Goal: Submit feedback/report problem: Submit feedback/report problem

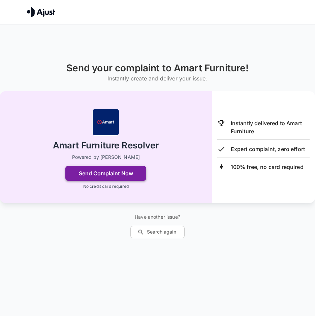
click at [78, 174] on button "Send Complaint Now" at bounding box center [105, 173] width 81 height 15
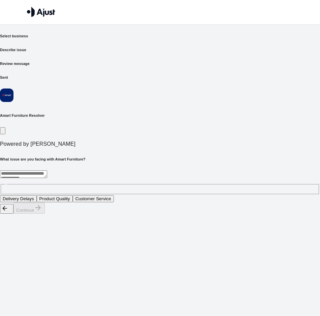
click at [43, 171] on textarea at bounding box center [23, 175] width 47 height 8
click at [73, 195] on button "Product Quality" at bounding box center [55, 198] width 36 height 7
click at [45, 214] on button "Continue" at bounding box center [28, 208] width 31 height 11
click at [47, 171] on textarea at bounding box center [23, 175] width 47 height 8
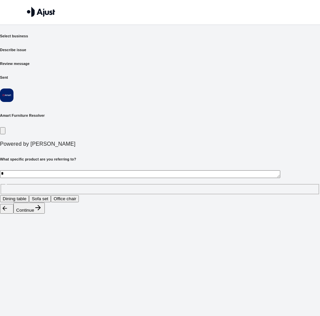
click at [132, 171] on textarea "*" at bounding box center [140, 175] width 280 height 8
type textarea "******"
click at [45, 214] on button "Continue" at bounding box center [28, 208] width 31 height 11
click at [60, 171] on textarea "******" at bounding box center [140, 175] width 280 height 8
click at [40, 195] on button "Scratches on the surface" at bounding box center [27, 198] width 55 height 7
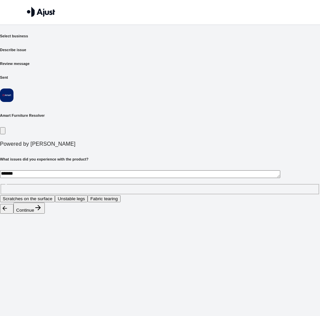
click at [88, 195] on button "Unstable legs" at bounding box center [71, 198] width 33 height 7
click at [55, 195] on button "Scratches on the surface" at bounding box center [27, 198] width 55 height 7
click at [45, 214] on button "Continue" at bounding box center [28, 208] width 31 height 11
click at [68, 195] on button "Replacement item" at bounding box center [47, 198] width 41 height 7
drag, startPoint x: 287, startPoint y: 295, endPoint x: 290, endPoint y: 302, distance: 7.1
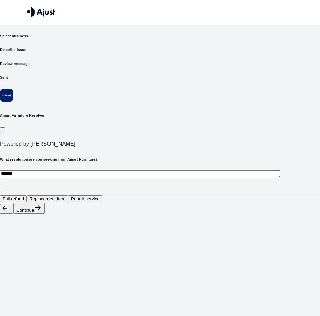
click at [289, 214] on div "Continue" at bounding box center [160, 208] width 320 height 11
click at [45, 214] on button "Continue" at bounding box center [28, 208] width 31 height 11
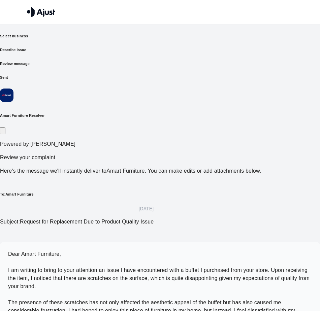
click at [171, 250] on p "Dear Amart Furniture, I am writing to bring to your attention an issue I have e…" at bounding box center [160, 294] width 304 height 89
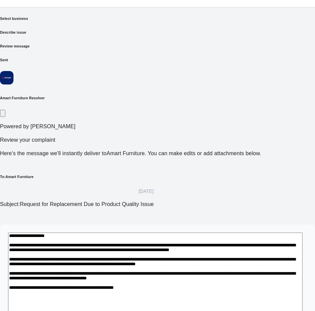
scroll to position [27, 0]
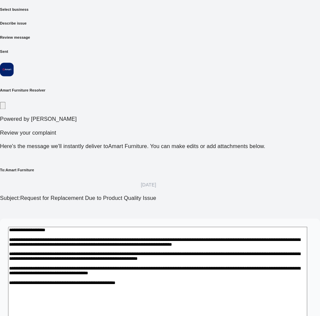
scroll to position [22, 0]
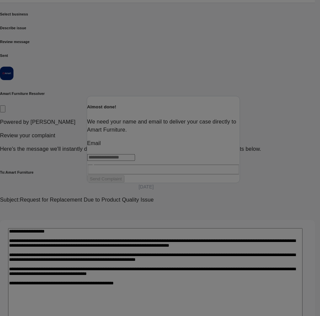
click at [135, 161] on input "text" at bounding box center [111, 157] width 48 height 7
type input "**********"
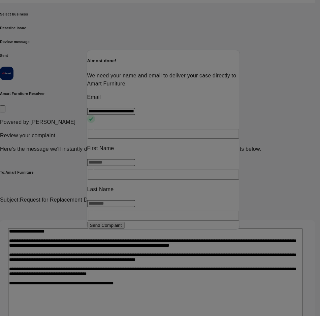
click at [111, 166] on input "text" at bounding box center [111, 162] width 48 height 7
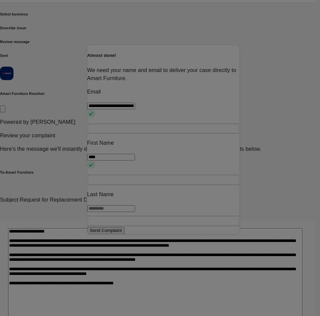
type input "****"
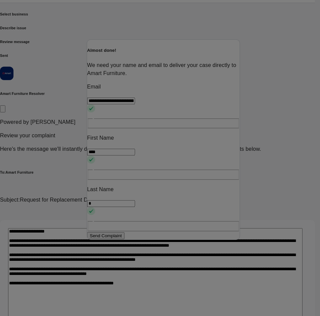
type input "*"
click at [115, 233] on button "Send Complaint" at bounding box center [105, 236] width 37 height 7
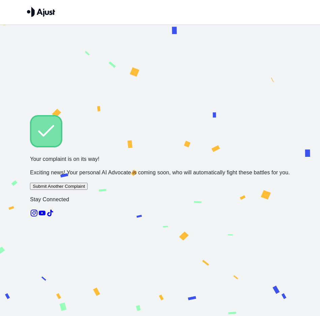
scroll to position [0, 0]
